Goal: Information Seeking & Learning: Learn about a topic

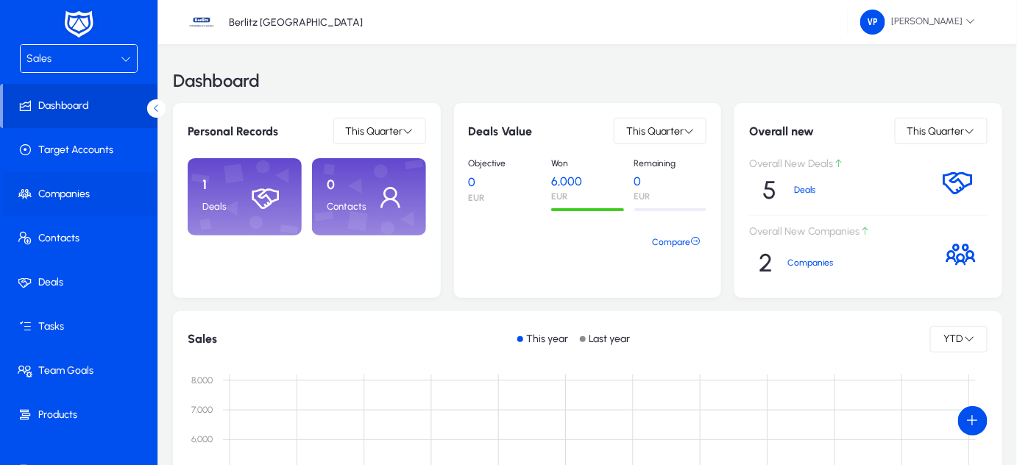
click at [71, 190] on span "Companies" at bounding box center [82, 194] width 158 height 15
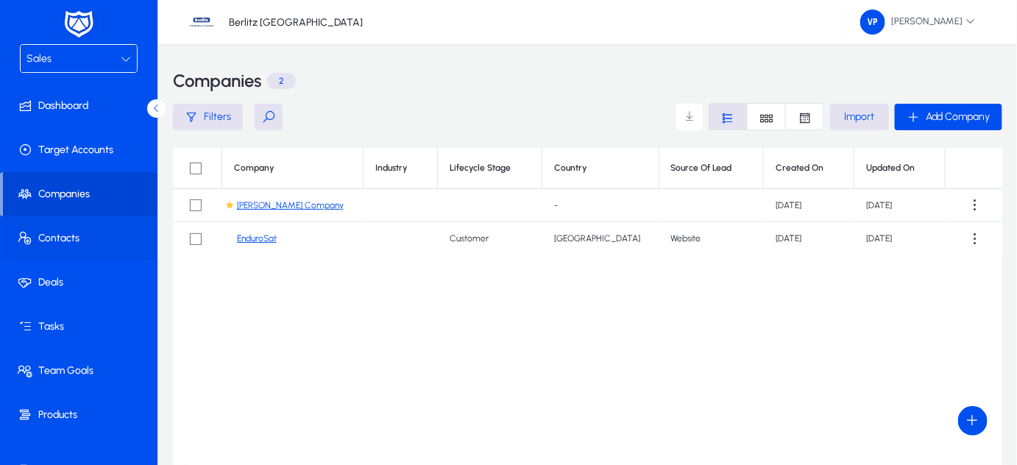
click at [53, 233] on span "Contacts" at bounding box center [82, 238] width 158 height 15
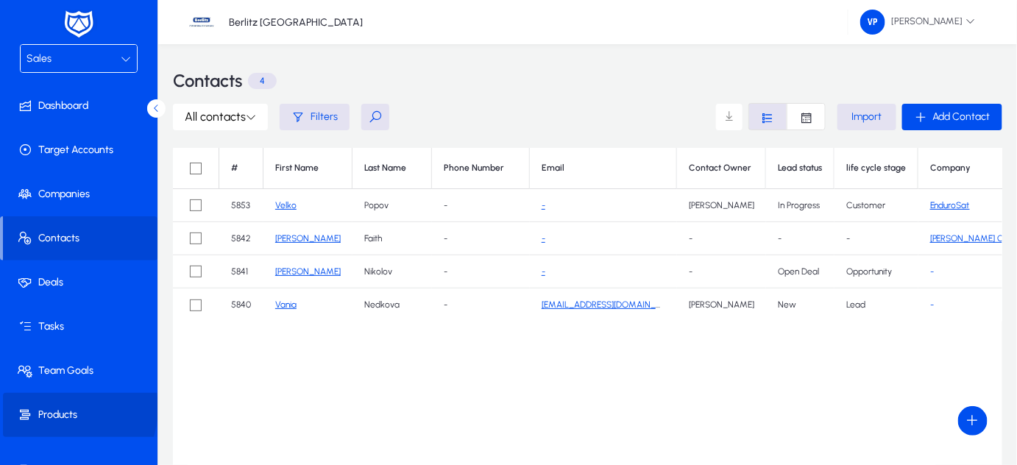
click at [63, 408] on span "Products" at bounding box center [82, 415] width 158 height 15
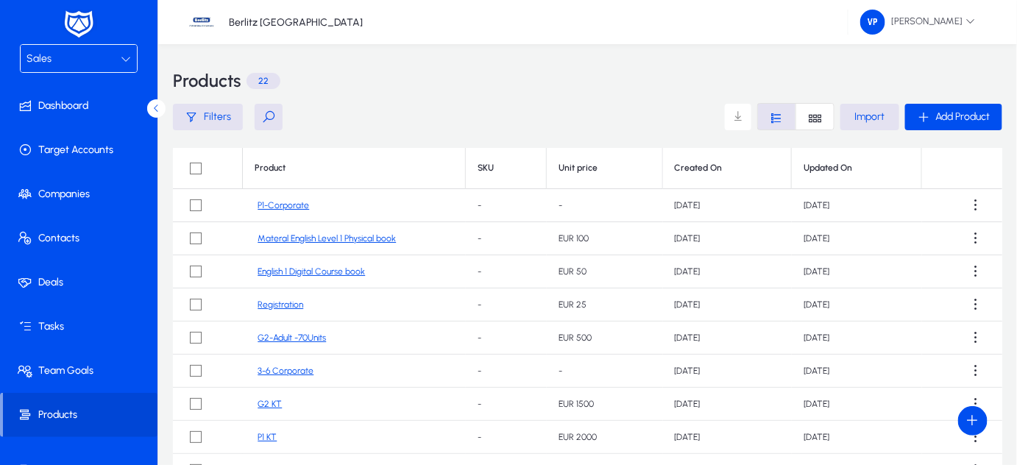
click at [289, 205] on link "P1-Corporate" at bounding box center [284, 205] width 52 height 11
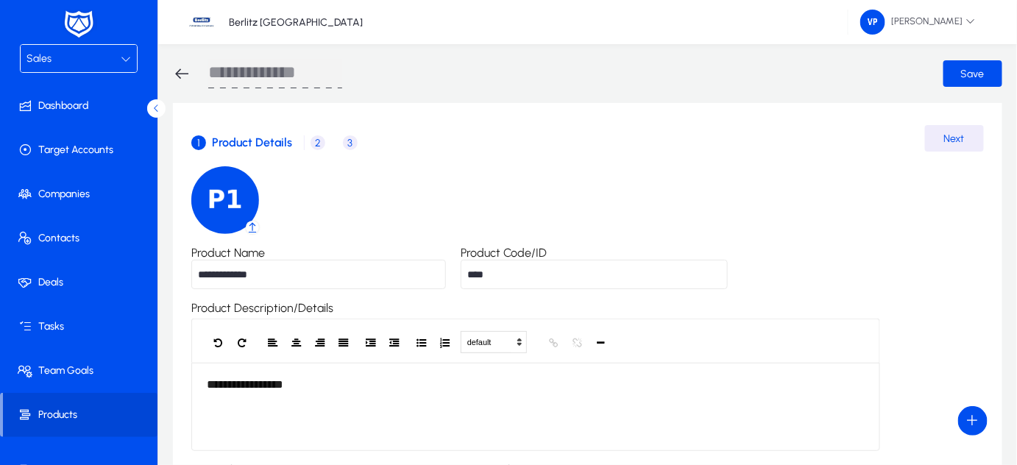
click at [314, 146] on span "2" at bounding box center [318, 142] width 15 height 15
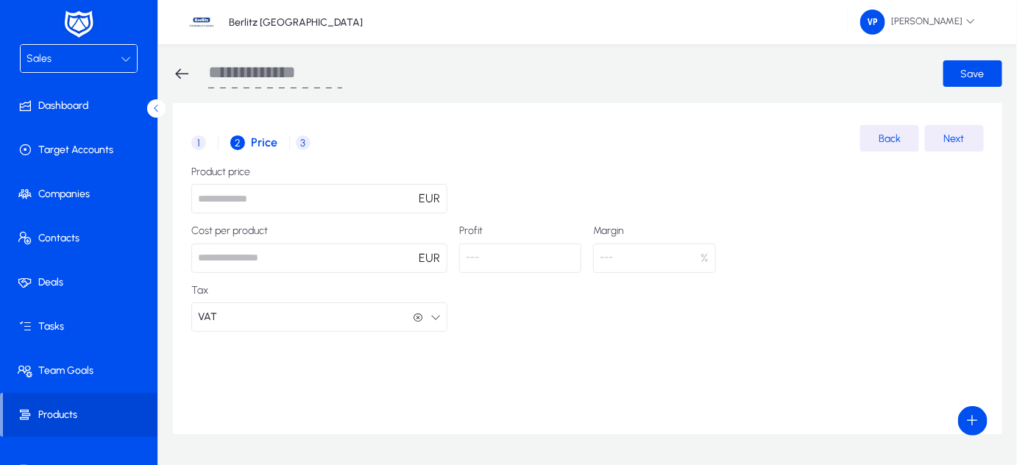
click at [300, 141] on span "3" at bounding box center [303, 142] width 15 height 15
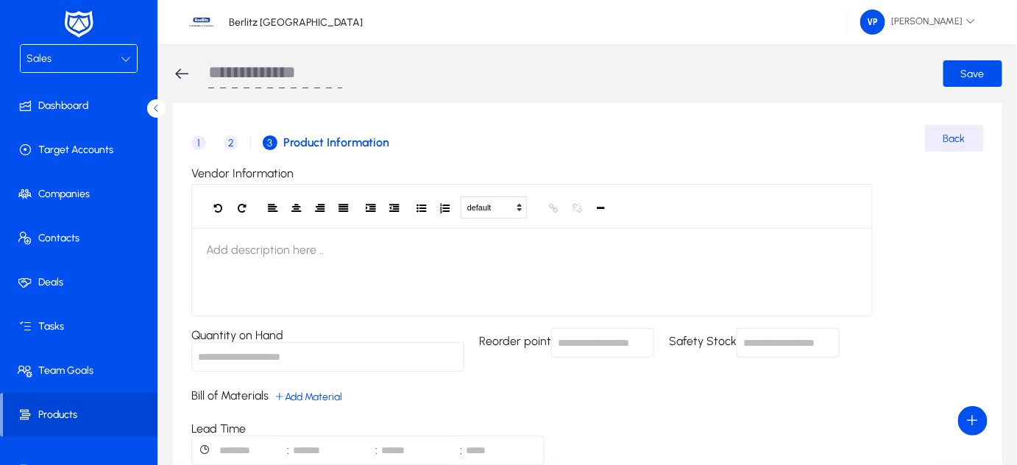
click at [124, 58] on icon at bounding box center [126, 59] width 10 height 10
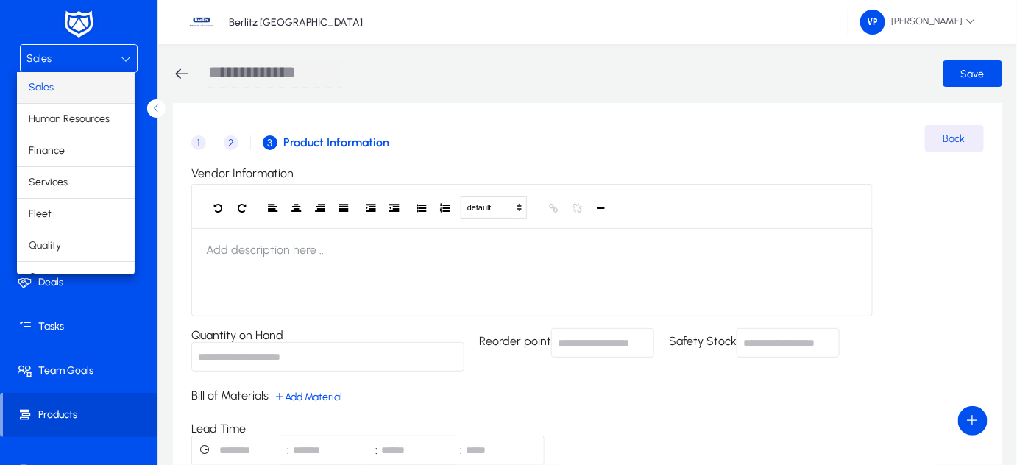
scroll to position [48, 0]
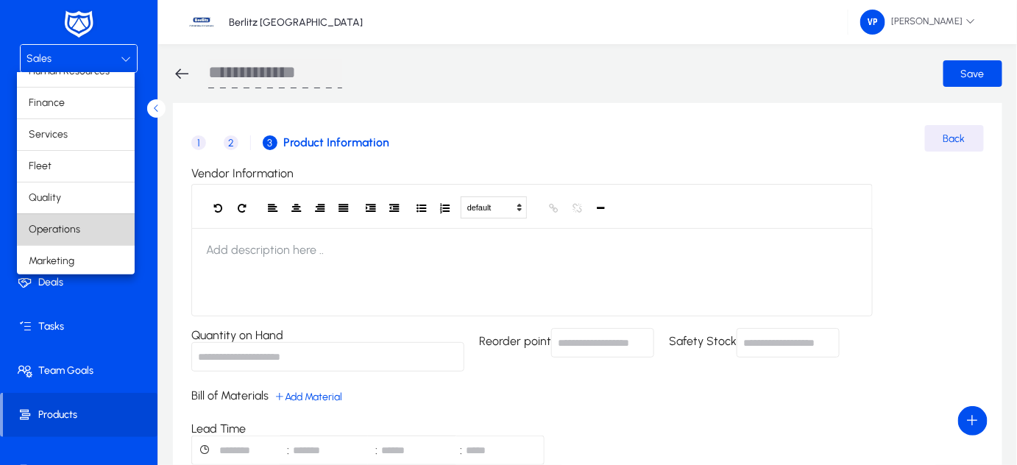
click at [87, 225] on mat-option "Operations" at bounding box center [76, 229] width 118 height 31
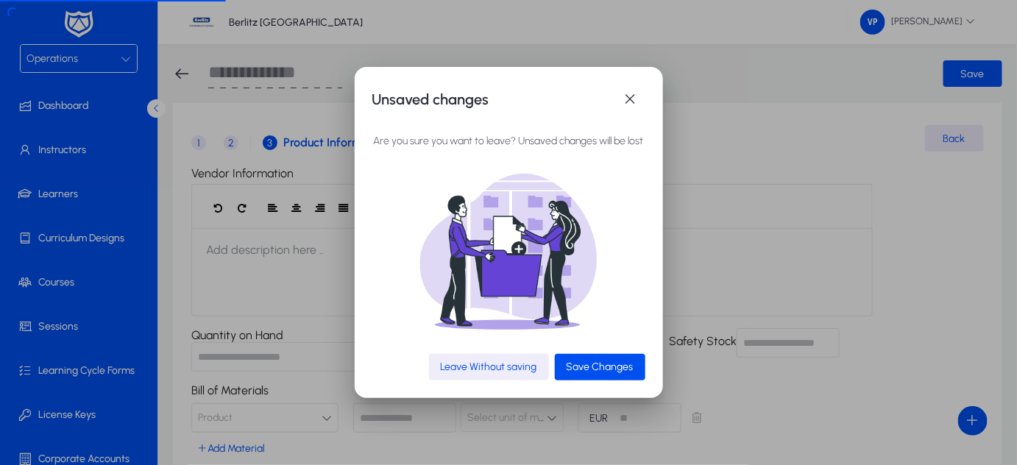
click at [508, 361] on span "Leave Without saving" at bounding box center [489, 367] width 96 height 13
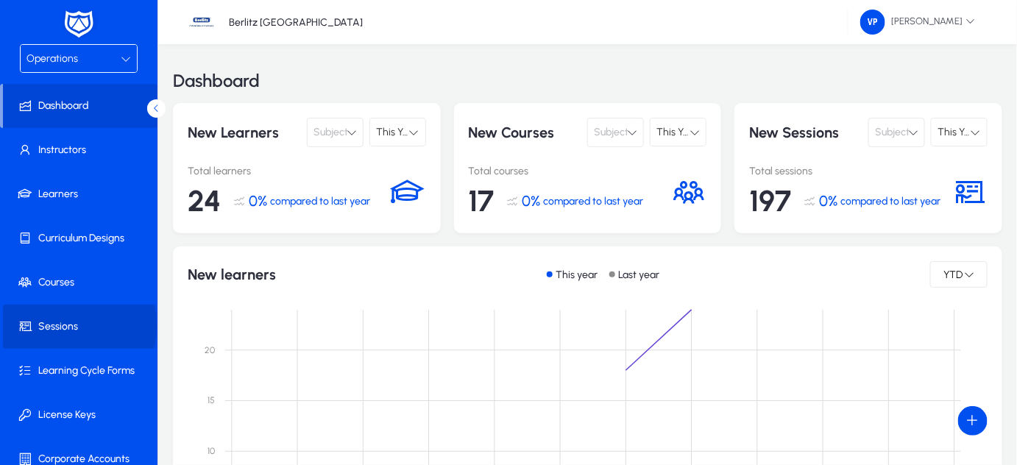
click at [61, 325] on span "Sessions" at bounding box center [82, 326] width 158 height 15
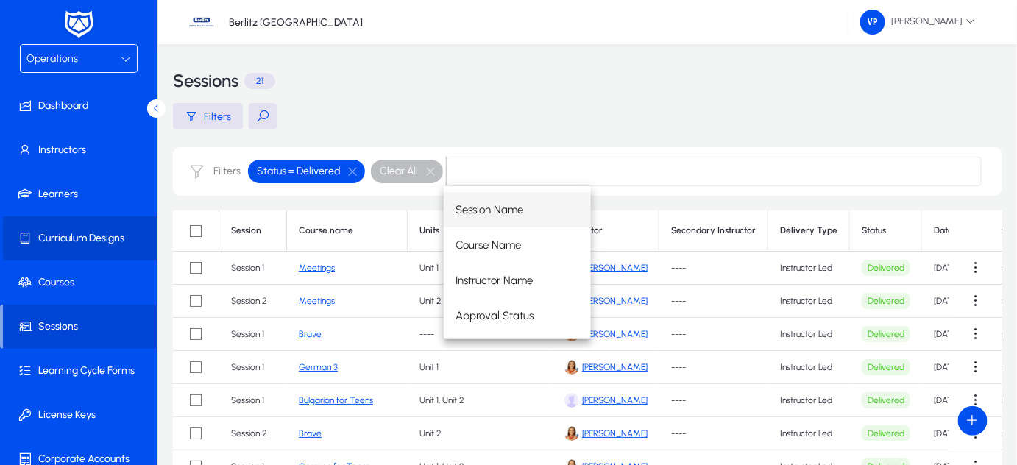
click at [94, 235] on span "Curriculum Designs" at bounding box center [82, 238] width 158 height 15
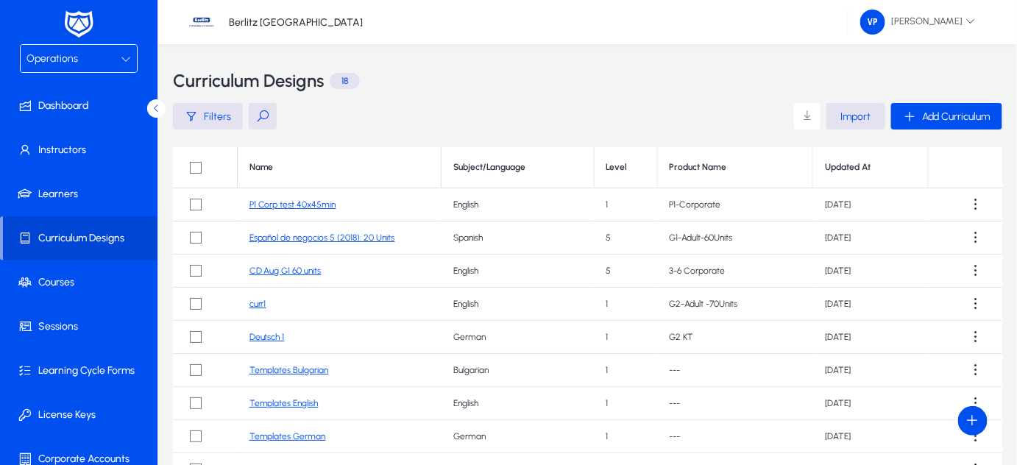
click at [289, 238] on link "Español de negocios 5 (2018): 20 Units" at bounding box center [323, 238] width 146 height 10
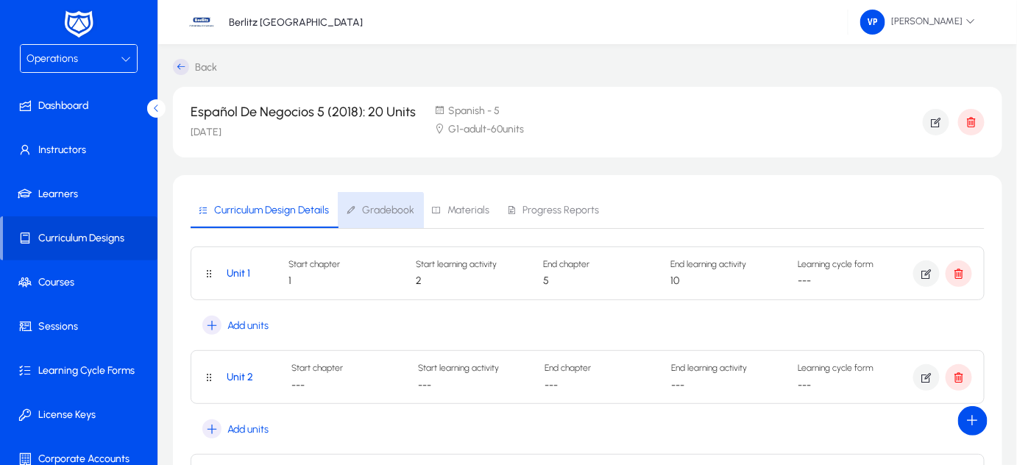
click at [378, 213] on span "Gradebook" at bounding box center [388, 210] width 52 height 10
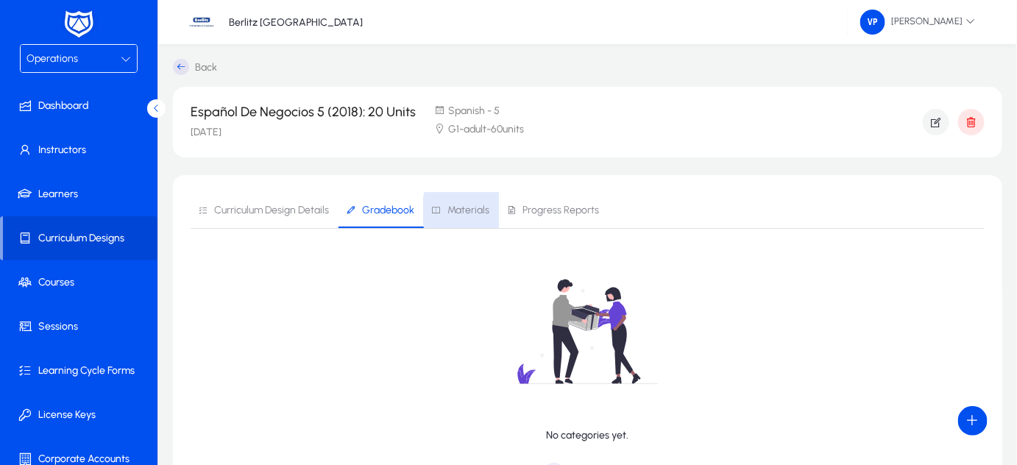
click at [484, 211] on span "Materials" at bounding box center [469, 210] width 42 height 10
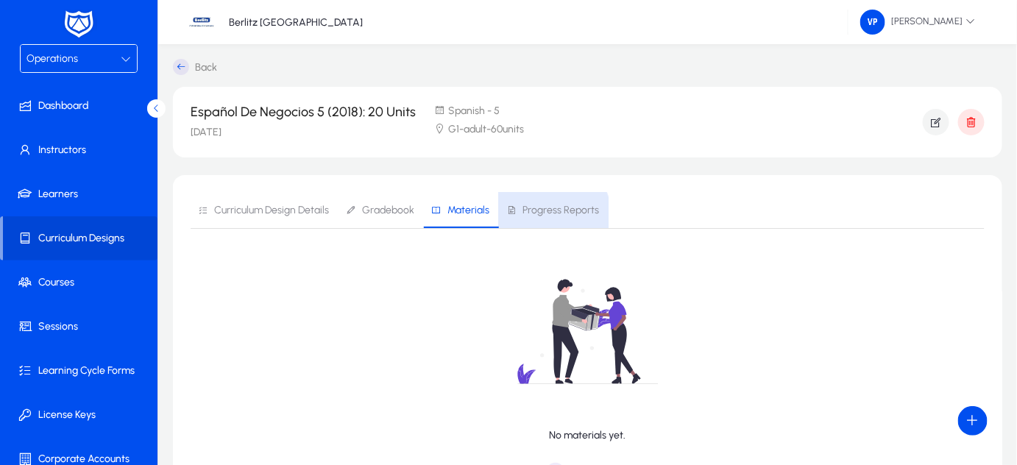
click at [544, 213] on span "Progress Reports" at bounding box center [561, 210] width 77 height 10
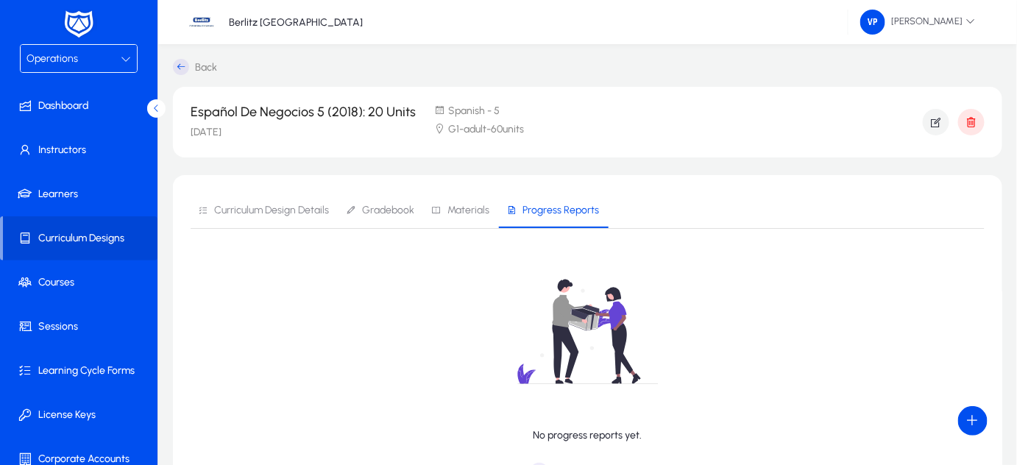
click at [287, 209] on span "Curriculum Design Details" at bounding box center [271, 210] width 115 height 10
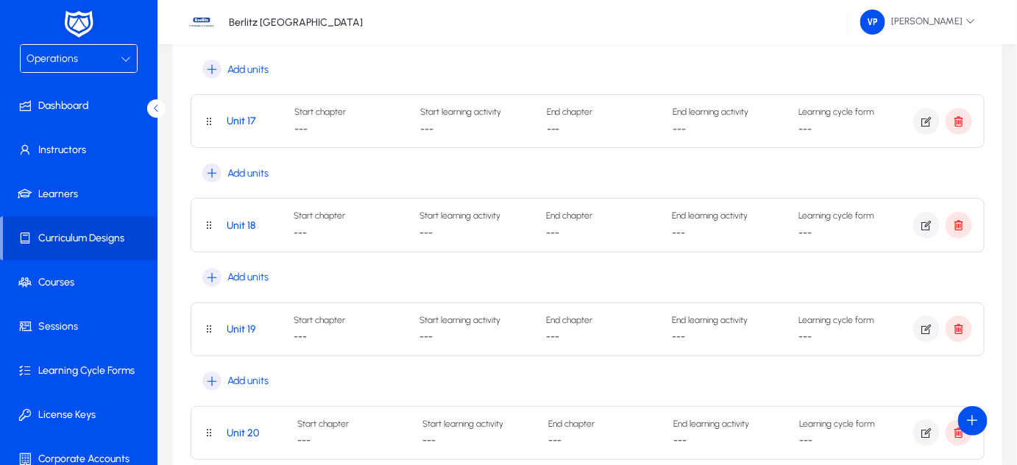
scroll to position [1642, 0]
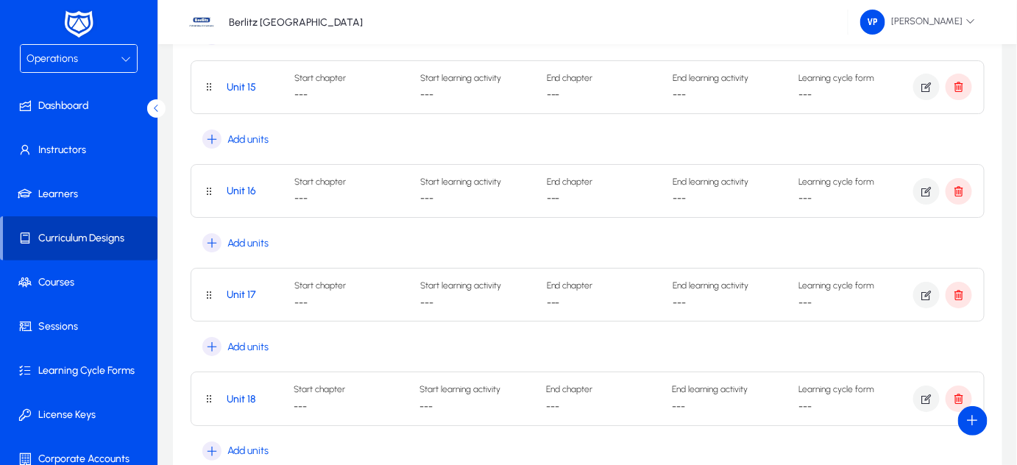
click at [93, 239] on span "Curriculum Designs" at bounding box center [80, 238] width 155 height 15
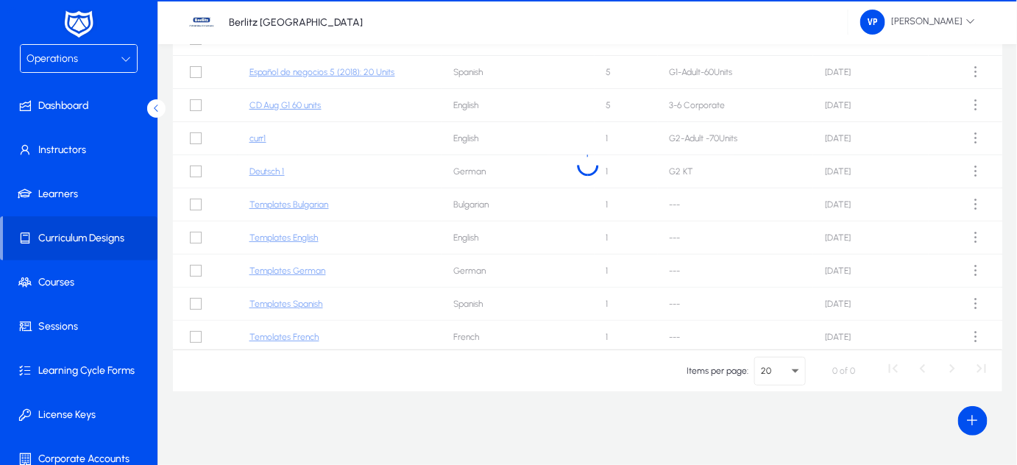
scroll to position [165, 0]
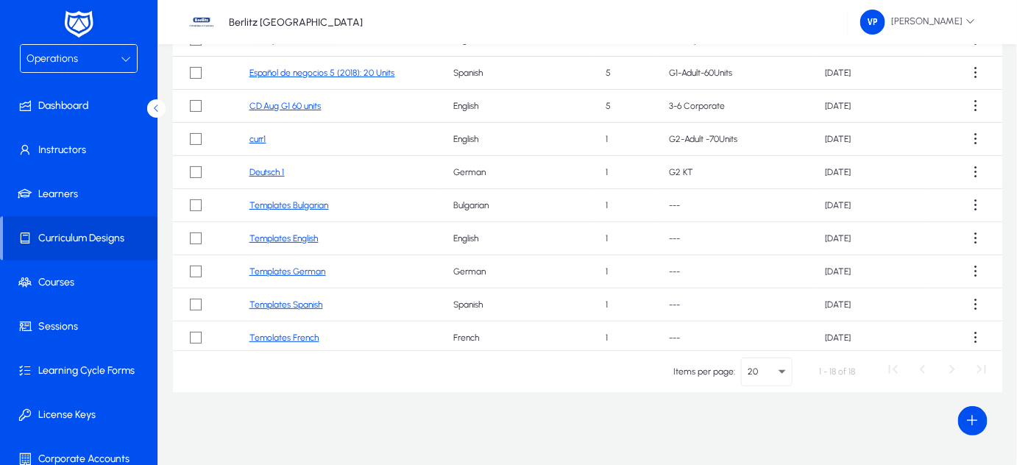
click at [293, 108] on link "CD Aug G1 60 units" at bounding box center [286, 106] width 72 height 10
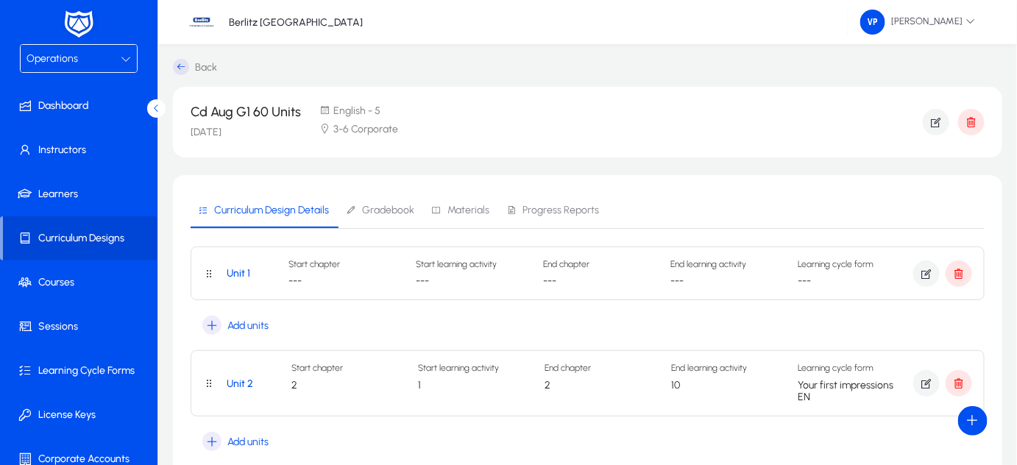
click at [386, 210] on span "Gradebook" at bounding box center [388, 210] width 52 height 10
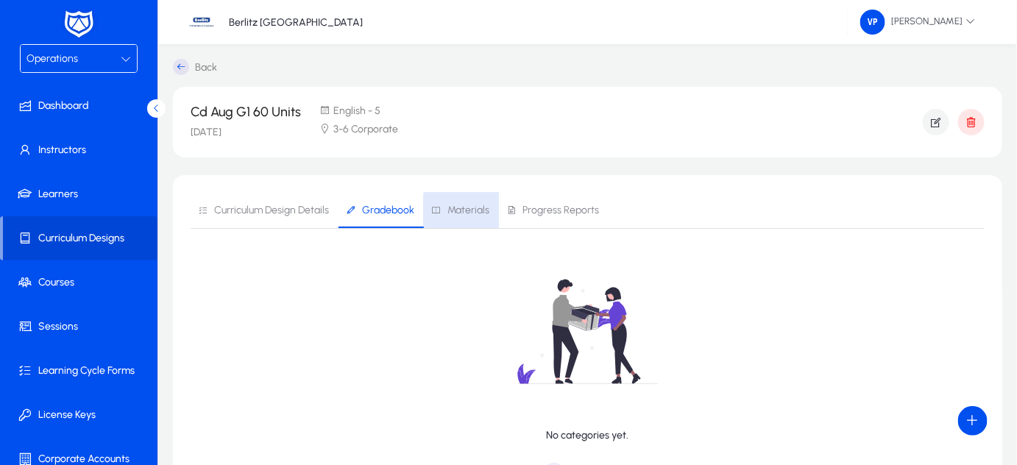
click at [476, 214] on span "Materials" at bounding box center [469, 210] width 42 height 10
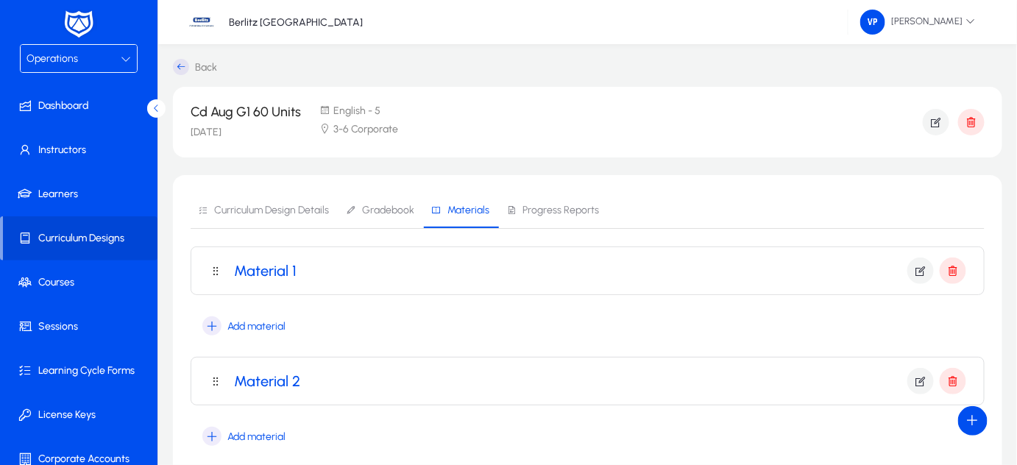
click at [275, 266] on h3 "Material 1" at bounding box center [265, 271] width 63 height 18
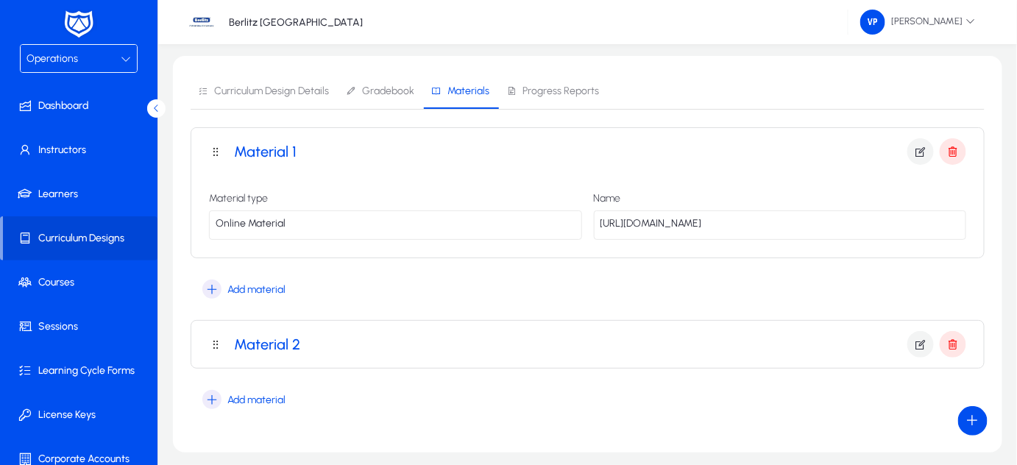
scroll to position [133, 0]
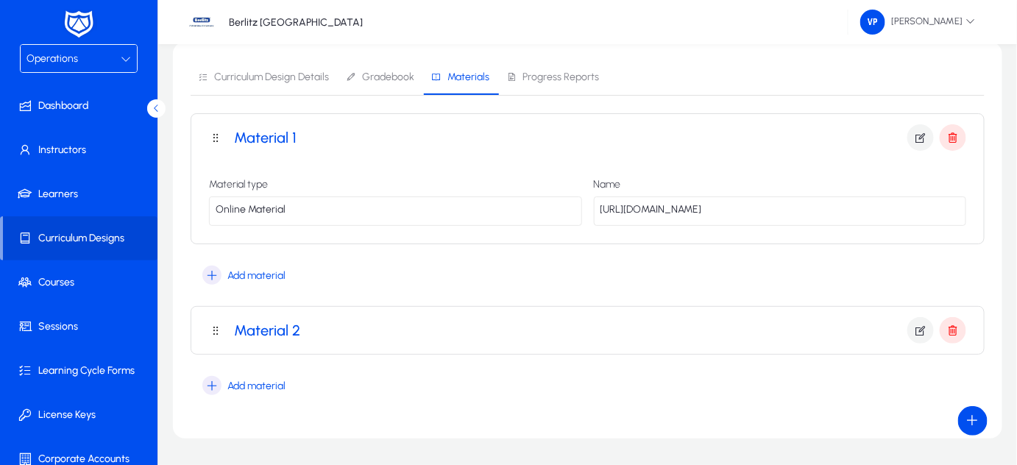
click at [278, 328] on h3 "Material 2" at bounding box center [267, 331] width 66 height 18
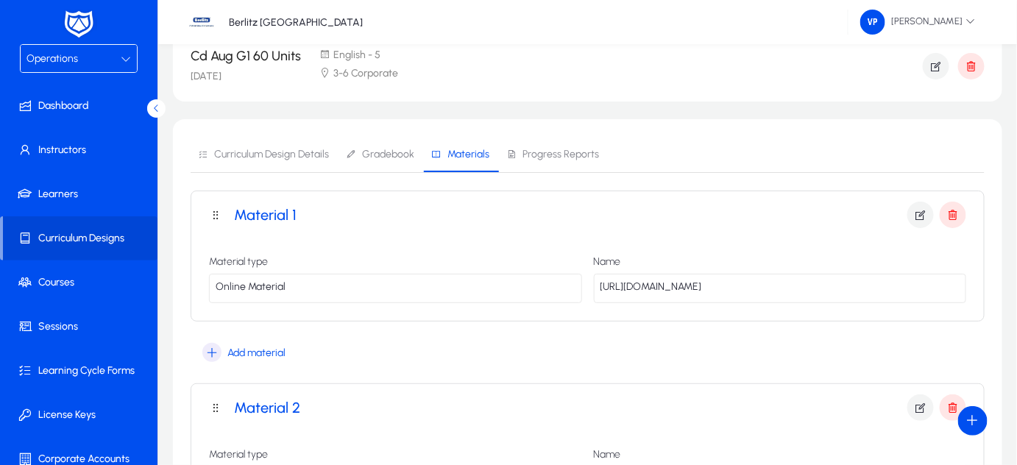
scroll to position [0, 0]
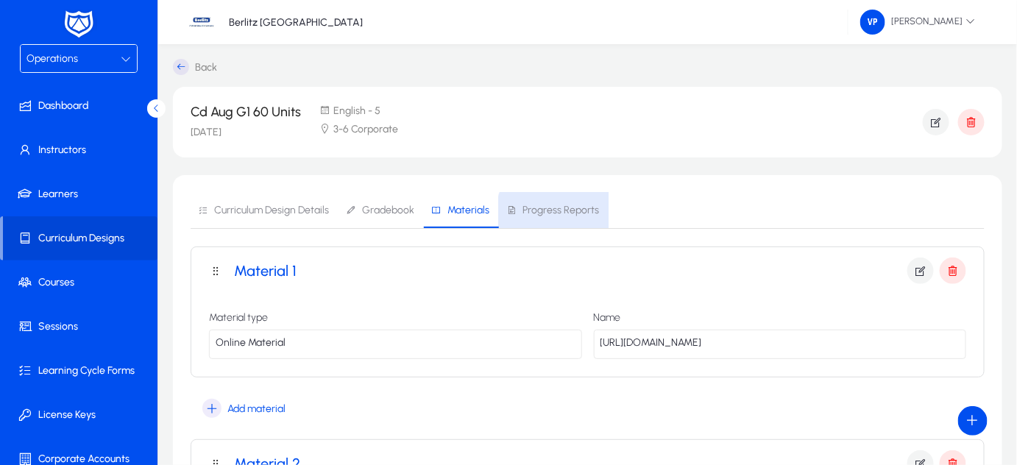
click at [556, 213] on span "Progress Reports" at bounding box center [561, 210] width 77 height 10
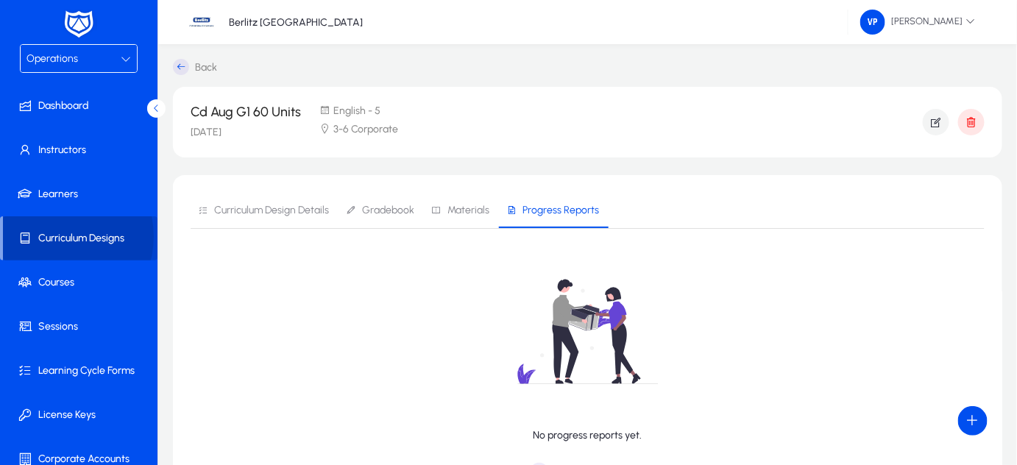
drag, startPoint x: 55, startPoint y: 236, endPoint x: 68, endPoint y: 237, distance: 13.3
click at [56, 236] on span "Curriculum Designs" at bounding box center [80, 238] width 155 height 15
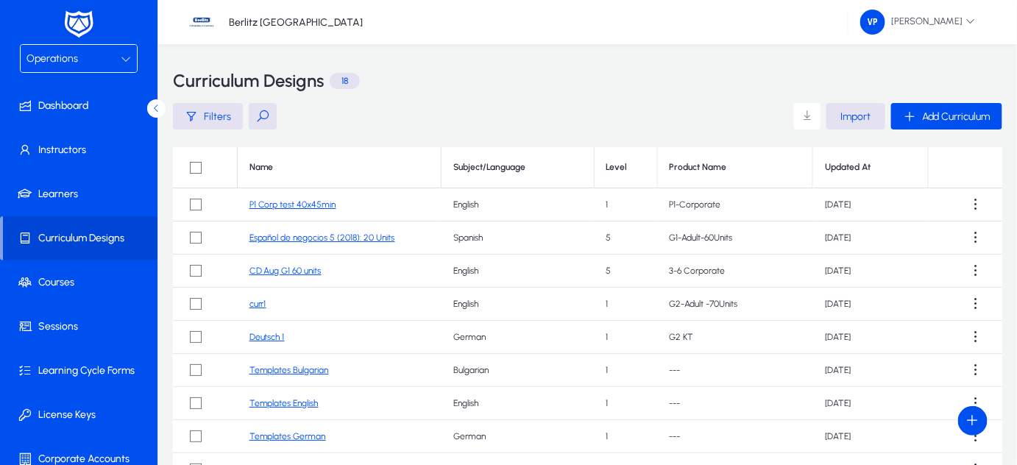
click at [317, 205] on link "P1 Corp test 40x45min" at bounding box center [293, 204] width 87 height 10
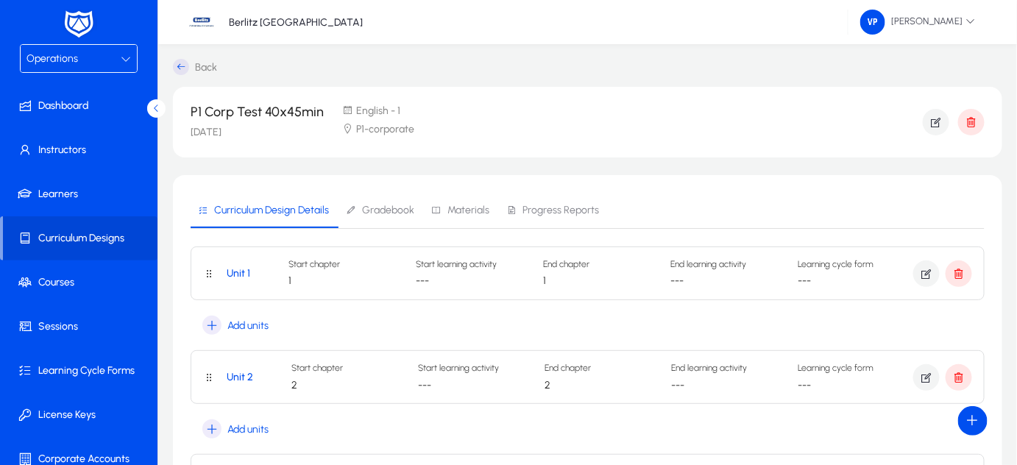
click at [396, 215] on span "Gradebook" at bounding box center [388, 210] width 52 height 10
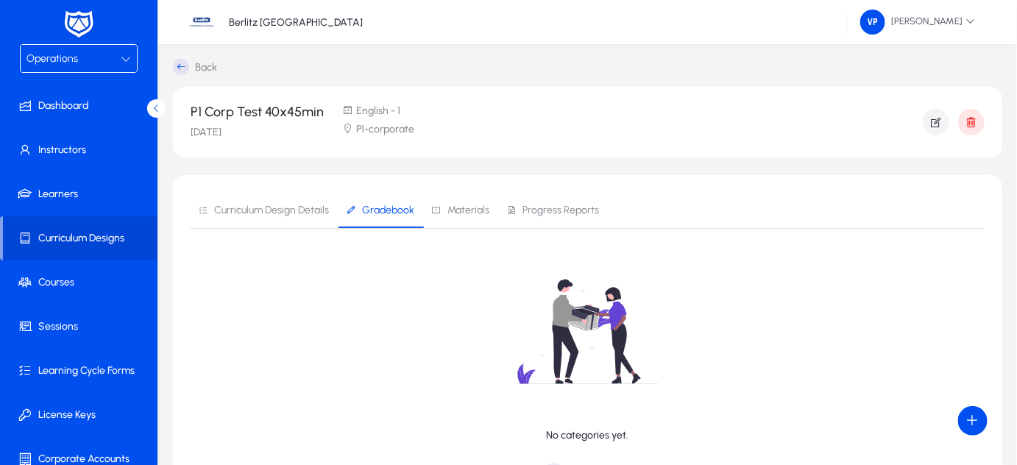
click at [456, 205] on span "Materials" at bounding box center [469, 210] width 42 height 10
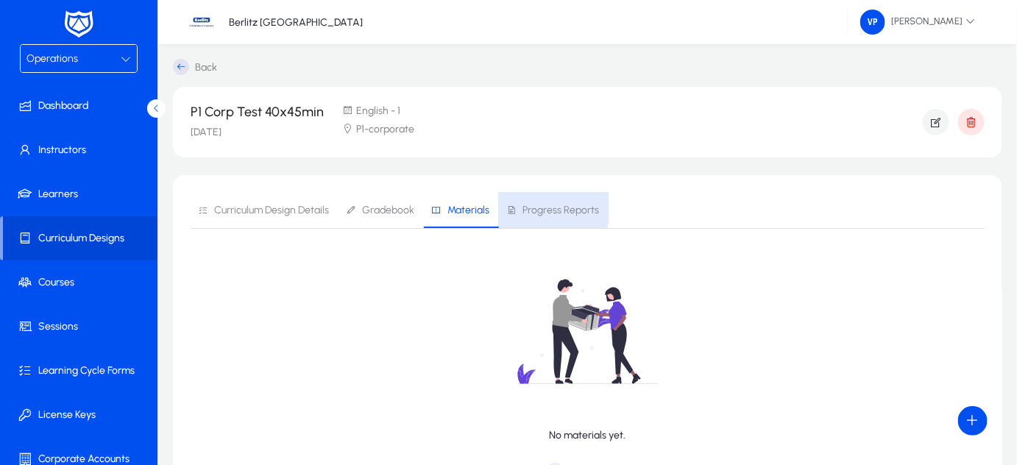
click at [531, 205] on span "Progress Reports" at bounding box center [561, 210] width 77 height 10
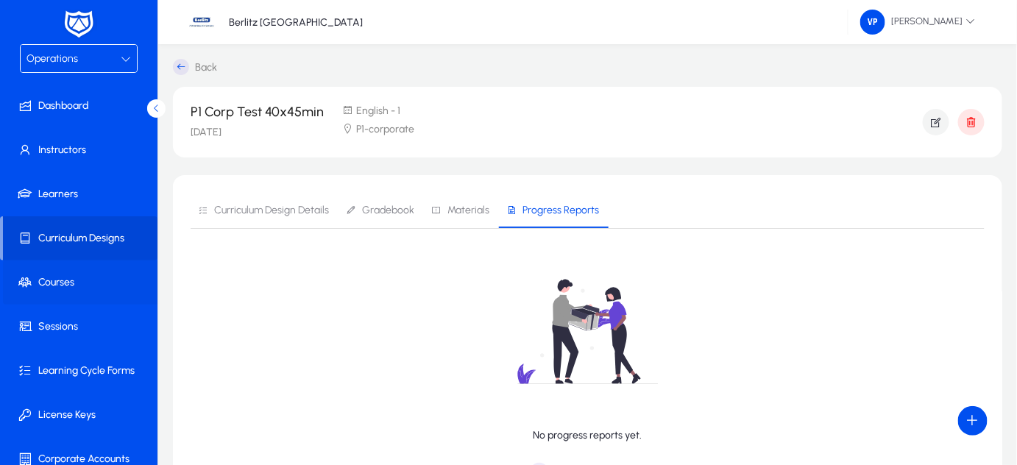
click at [64, 269] on span at bounding box center [82, 282] width 158 height 35
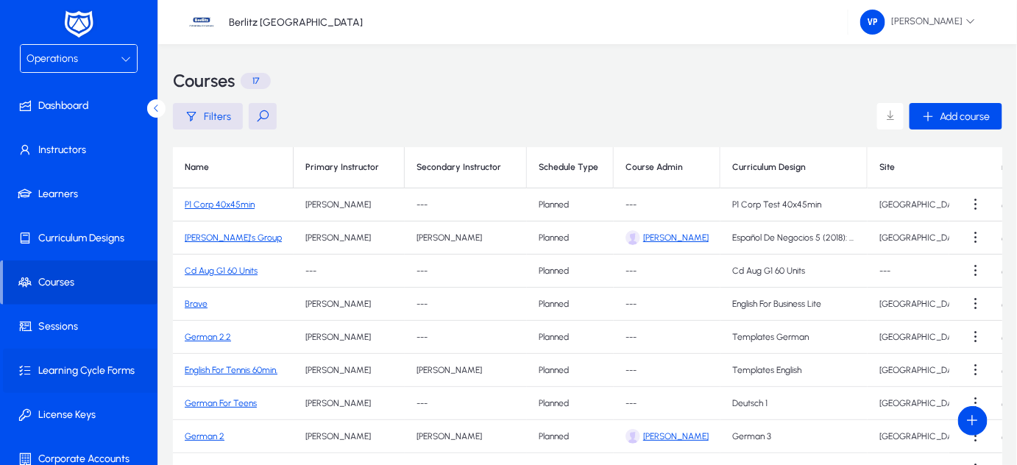
click at [85, 370] on span "Learning Cycle Forms" at bounding box center [82, 371] width 158 height 15
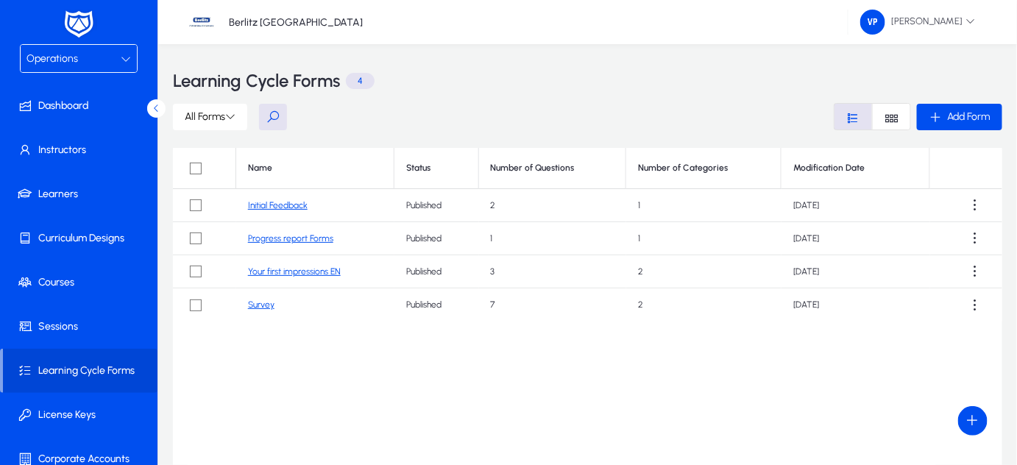
click at [267, 205] on link "Initial Feedback" at bounding box center [278, 205] width 60 height 10
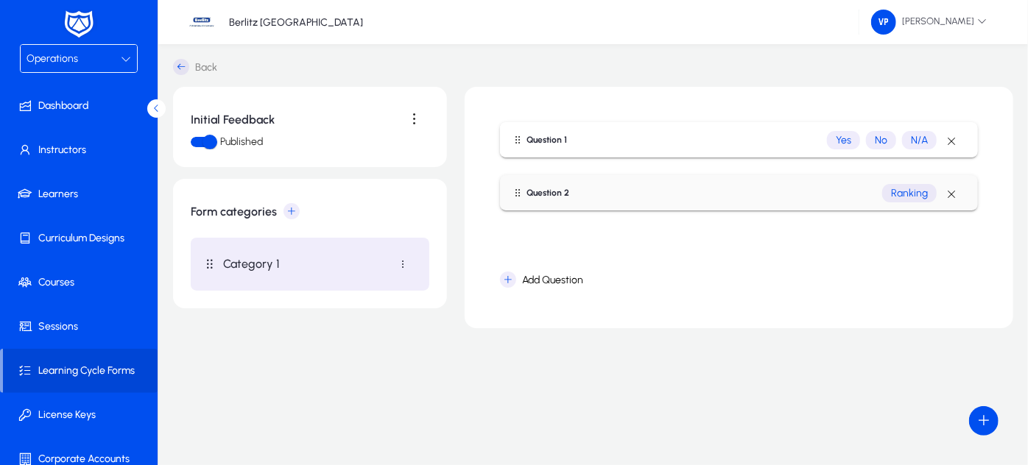
click at [562, 138] on h1 "Question 1" at bounding box center [546, 140] width 40 height 10
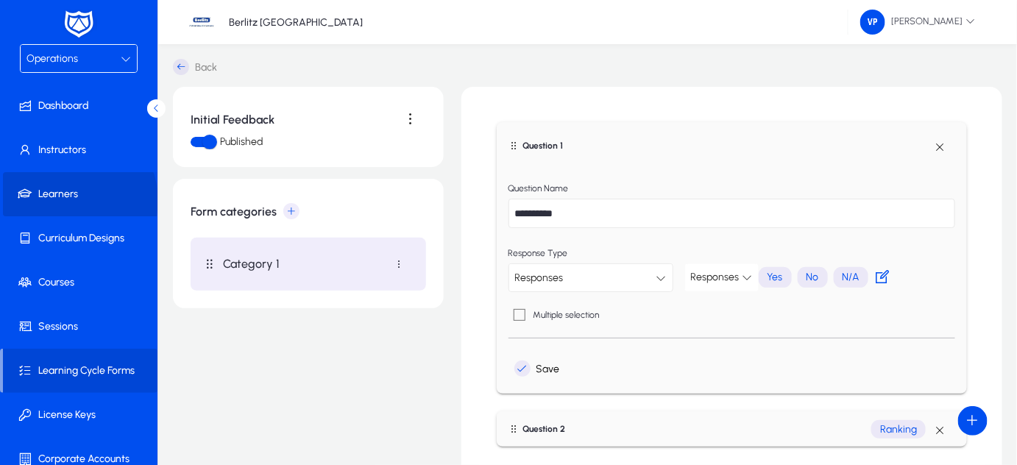
click at [72, 200] on span "Learners" at bounding box center [82, 194] width 158 height 15
